Goal: Task Accomplishment & Management: Check status

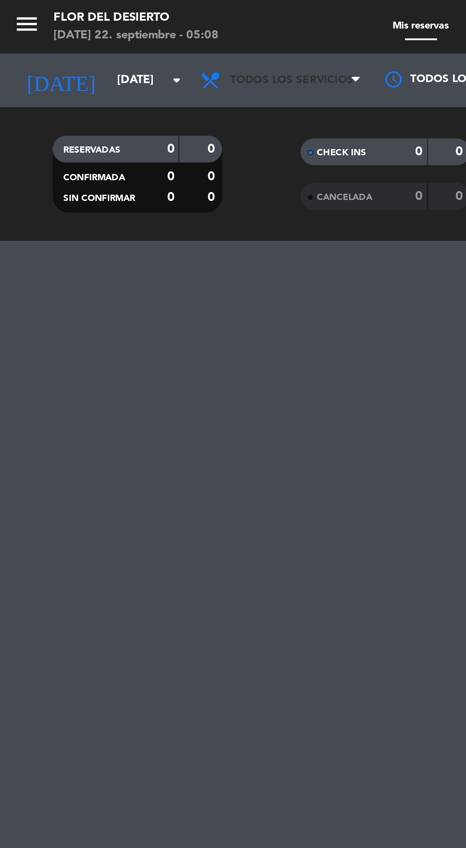
click at [114, 30] on span "Todos los servicios" at bounding box center [107, 29] width 45 height 5
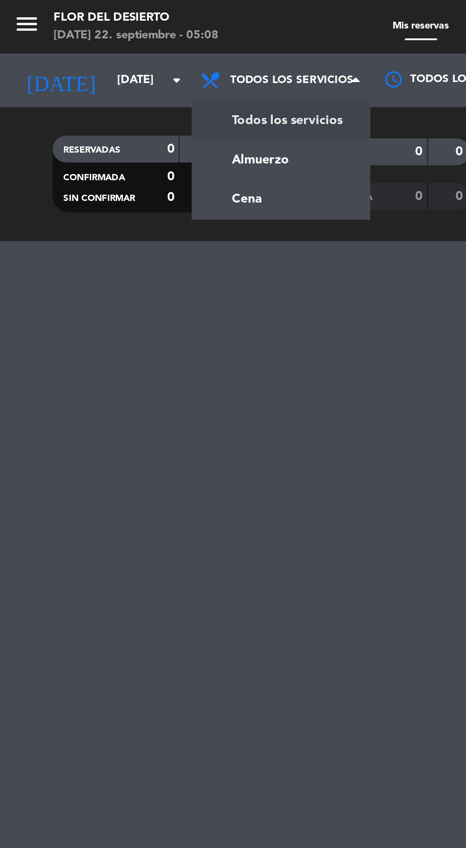
click at [100, 76] on div "menu FLOR DEL DESIERTO [DATE] 22. septiembre - 05:08 Mis reservas Mapa de mesas…" at bounding box center [233, 44] width 466 height 89
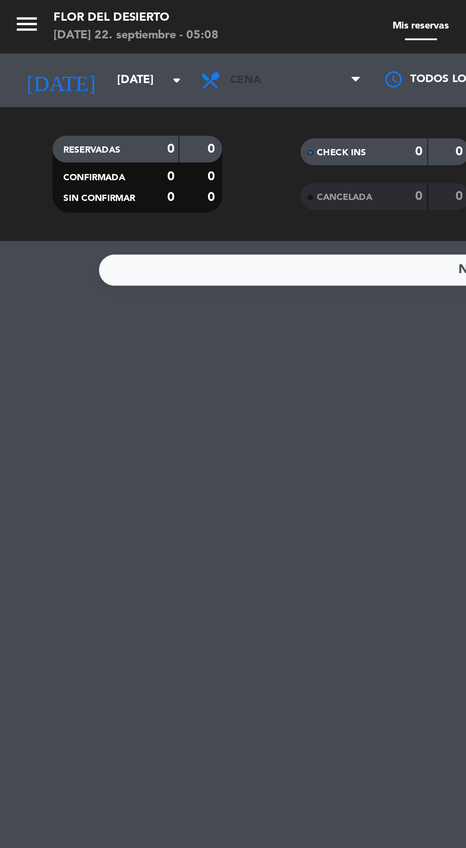
click at [110, 29] on span "Cena" at bounding box center [104, 29] width 66 height 14
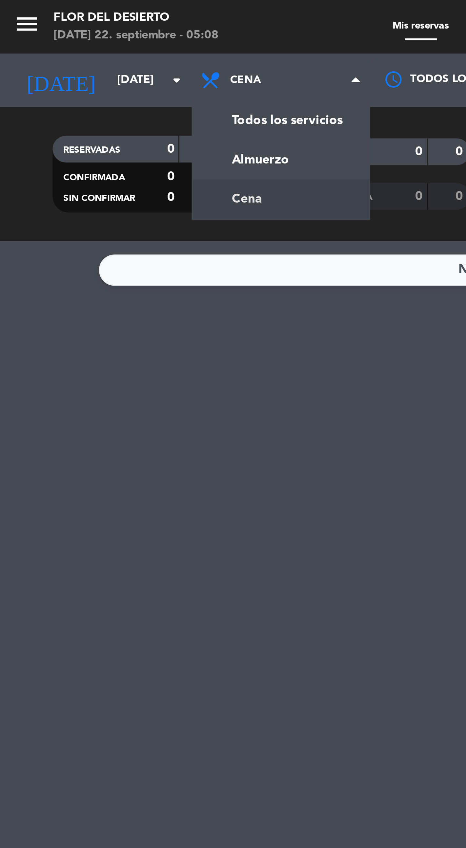
click at [104, 63] on div "menu FLOR DEL DESIERTO [DATE] 22. septiembre - 05:08 Mis reservas Mapa de mesas…" at bounding box center [233, 44] width 466 height 89
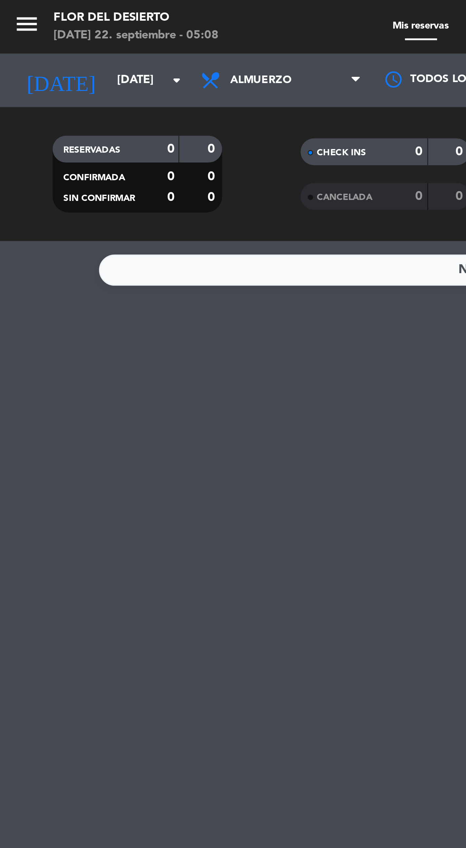
click at [62, 31] on icon "arrow_drop_down" at bounding box center [65, 30] width 8 height 8
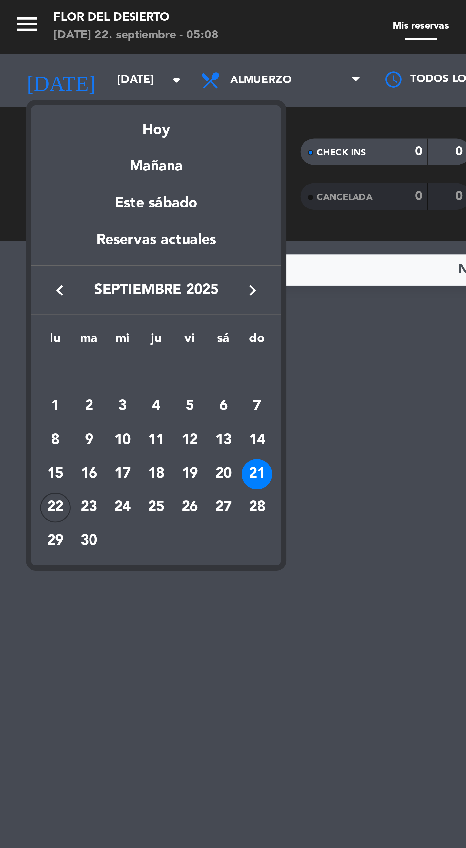
click at [62, 47] on div "Hoy" at bounding box center [57, 45] width 92 height 13
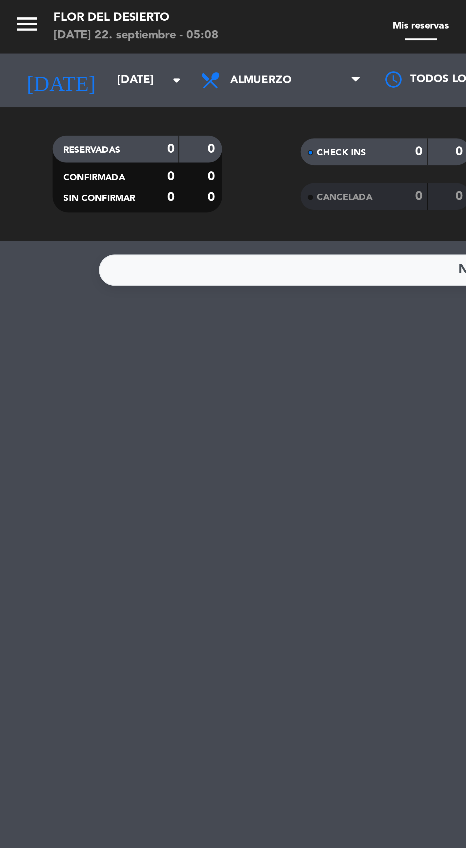
type input "[DATE]"
click at [119, 30] on span "Almuerzo" at bounding box center [104, 29] width 66 height 14
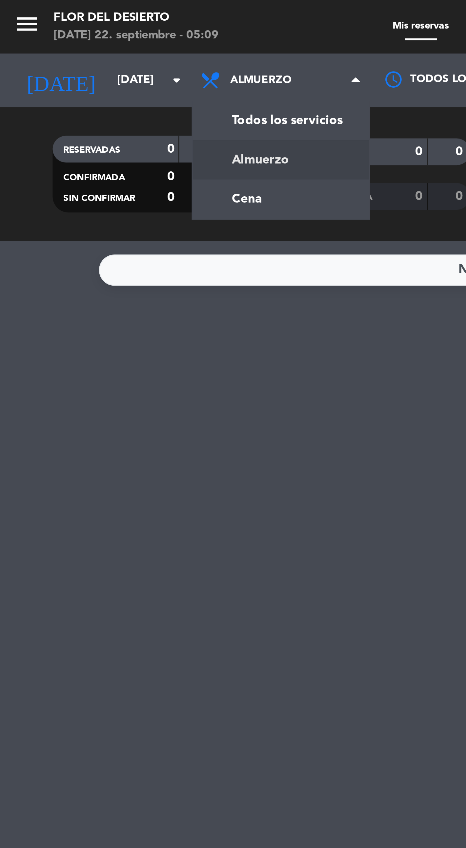
click at [115, 43] on div "menu FLOR DEL DESIERTO [DATE] 22. septiembre - 05:09 Mis reservas Mapa de mesas…" at bounding box center [233, 44] width 466 height 89
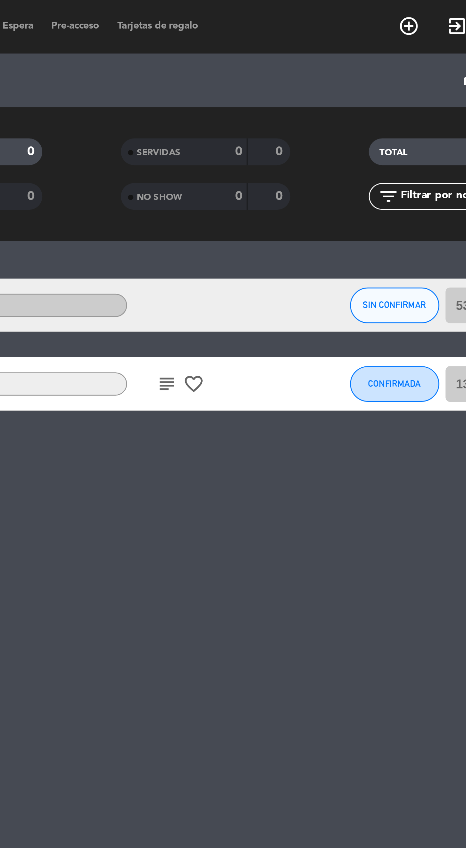
click at [313, 144] on icon "subject" at bounding box center [311, 141] width 8 height 8
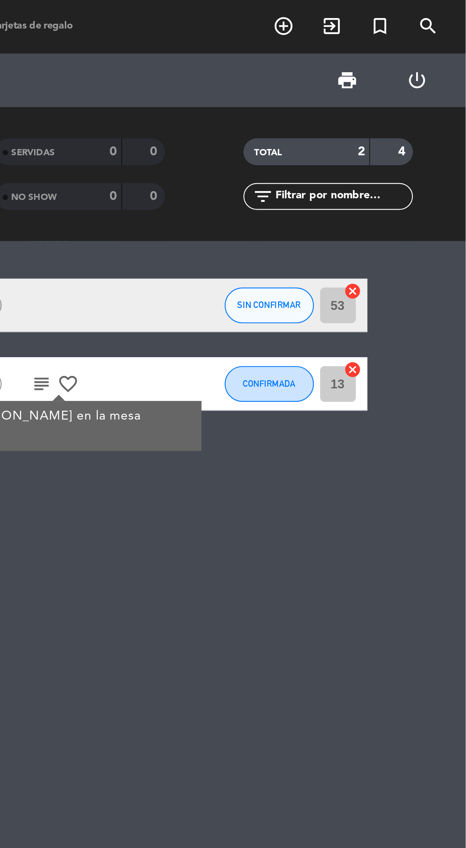
click at [297, 45] on div "RESERVADAS 2 4 CONFIRMADA 1 2 SIN CONFIRMAR 1 2 CHECK INS 0 0 CANCELADA 0 0 SEN…" at bounding box center [233, 63] width 466 height 49
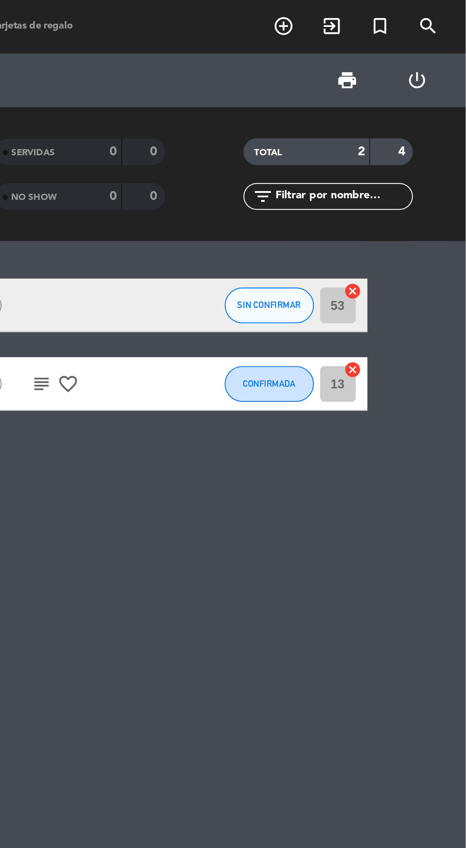
click at [328, 227] on div "21:00 [DATE] 2 [PERSON_NAME] headset_mic Sin menú asignado SIN CONFIRMAR 53 can…" at bounding box center [233, 468] width 466 height 759
